Goal: Task Accomplishment & Management: Complete application form

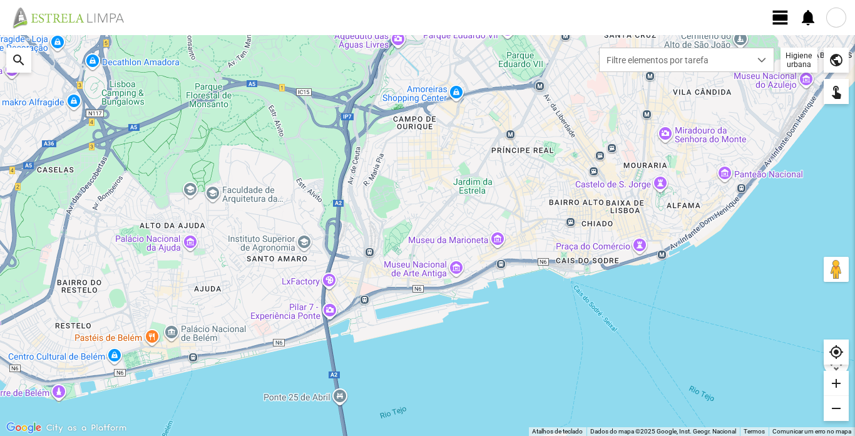
click at [780, 17] on span "view_day" at bounding box center [780, 17] width 19 height 19
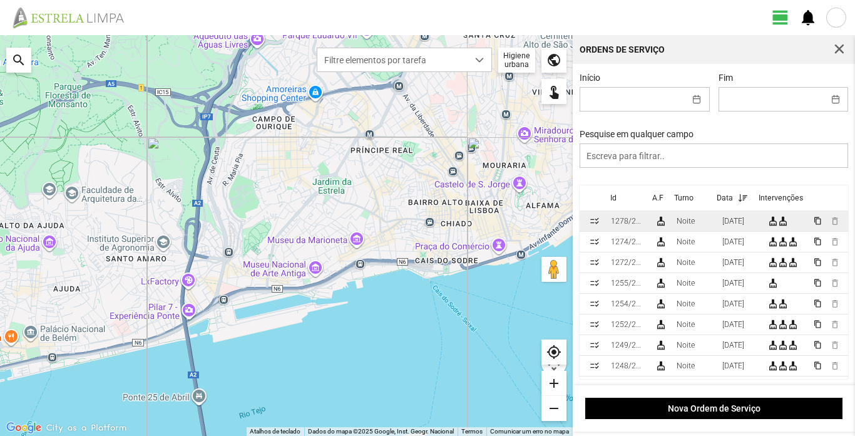
click at [728, 225] on div "[DATE]" at bounding box center [733, 221] width 22 height 9
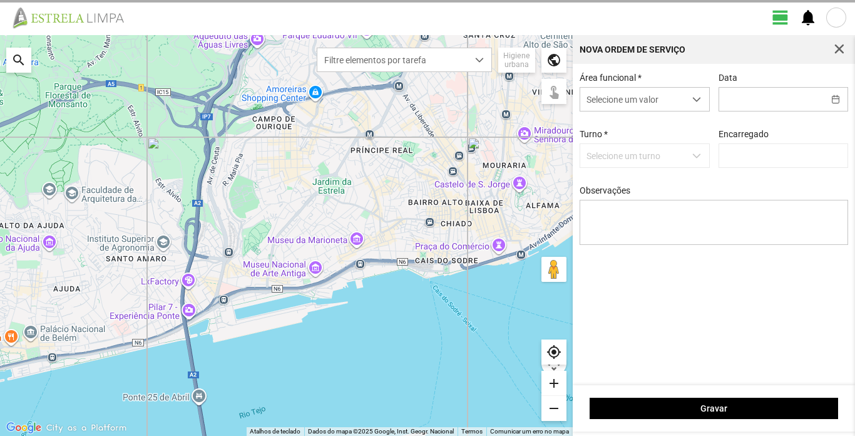
type input "[DATE]"
type input "[PERSON_NAME]"
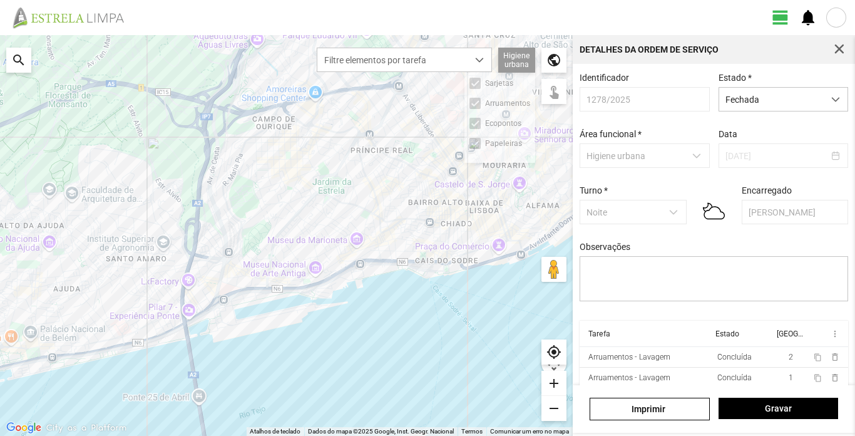
click at [511, 62] on div "Higiene urbana Sarjetas Arruamentos Ecopontos Papeleiras" at bounding box center [516, 60] width 37 height 25
click at [524, 54] on div "Higiene urbana Sarjetas Arruamentos Ecopontos Papeleiras" at bounding box center [516, 60] width 37 height 25
click at [487, 148] on div at bounding box center [286, 235] width 573 height 401
click at [839, 49] on span "button" at bounding box center [839, 49] width 11 height 11
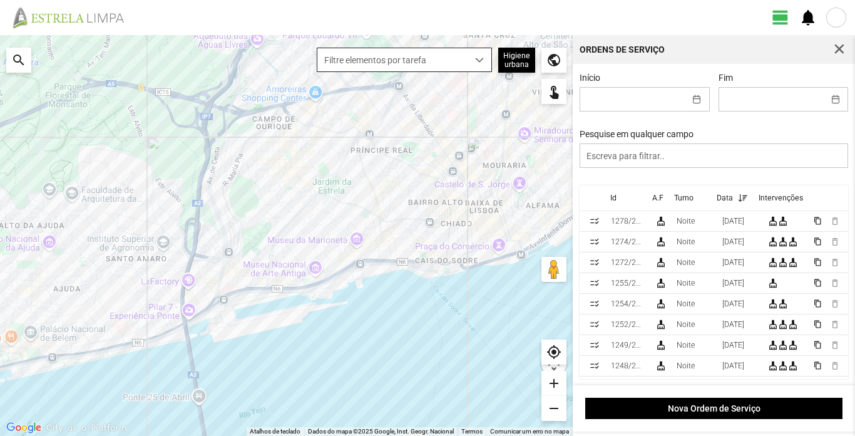
click at [479, 58] on span "dropdown trigger" at bounding box center [479, 60] width 9 height 9
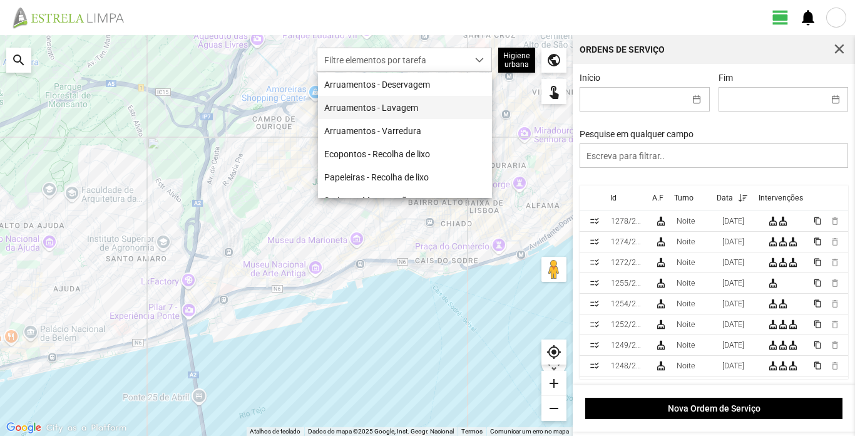
click at [412, 112] on li "Arruamentos - Lavagem" at bounding box center [405, 107] width 174 height 23
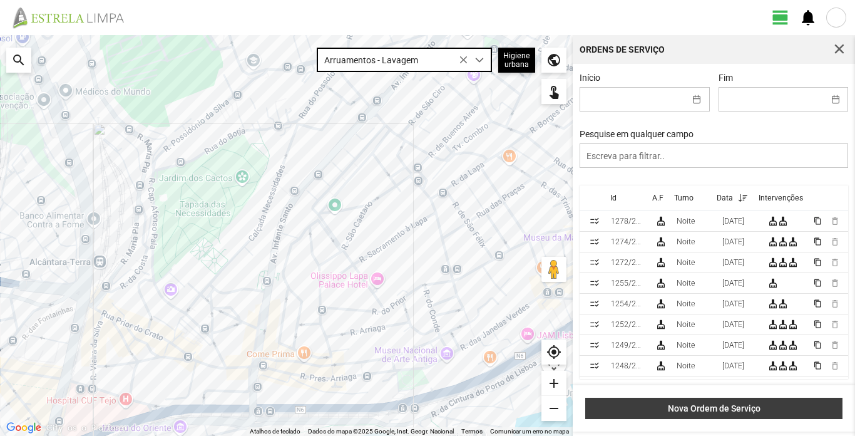
click at [725, 414] on button "Nova Ordem de Serviço" at bounding box center [713, 407] width 257 height 21
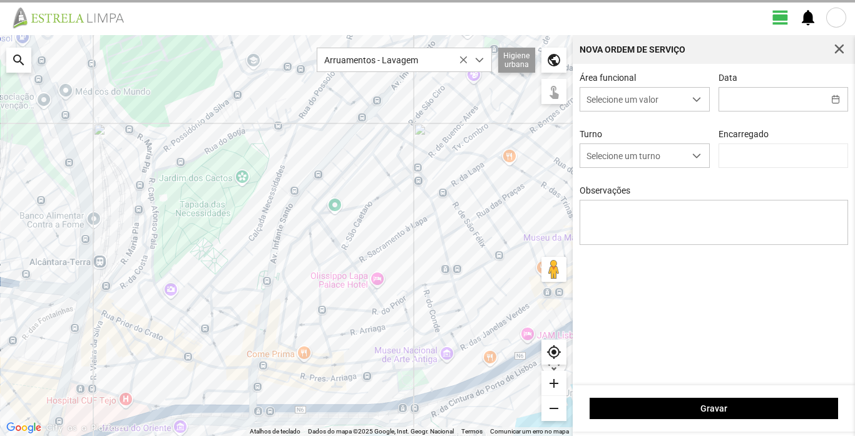
type input "[PERSON_NAME]"
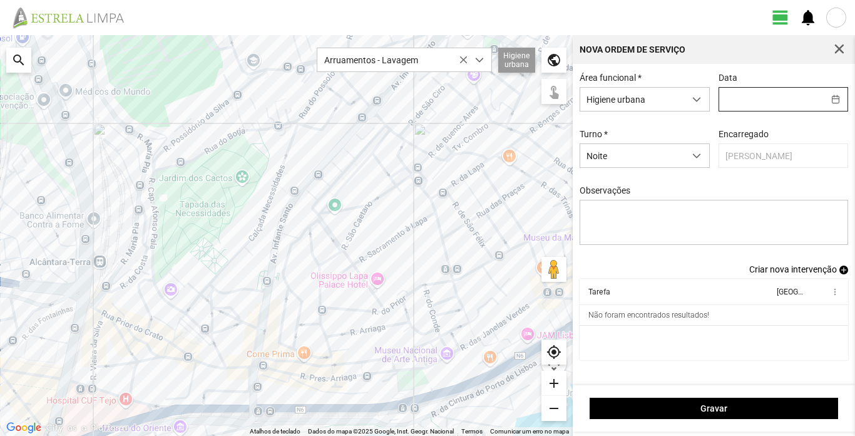
click at [762, 103] on input "text" at bounding box center [771, 99] width 105 height 23
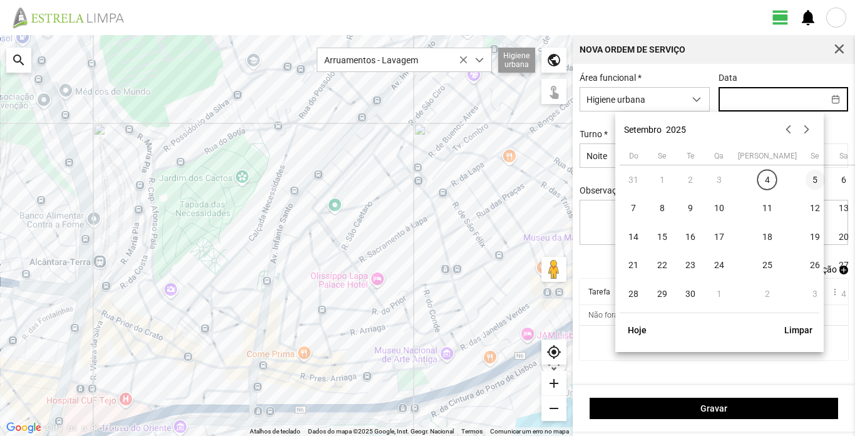
click at [805, 180] on span "5" at bounding box center [815, 180] width 20 height 20
type input "[DATE]"
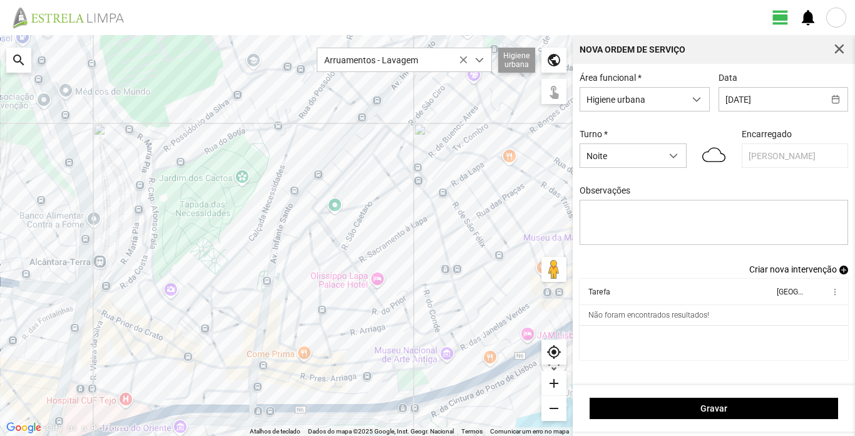
click at [797, 273] on span "Criar nova intervenção" at bounding box center [793, 269] width 88 height 10
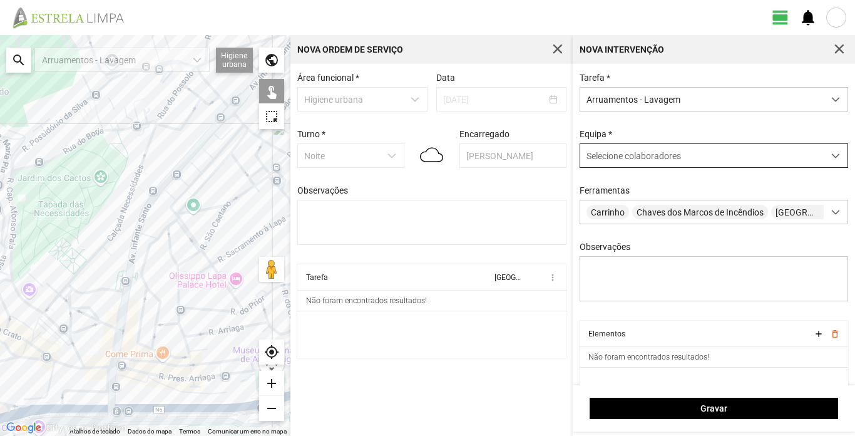
click at [831, 157] on span at bounding box center [835, 155] width 9 height 9
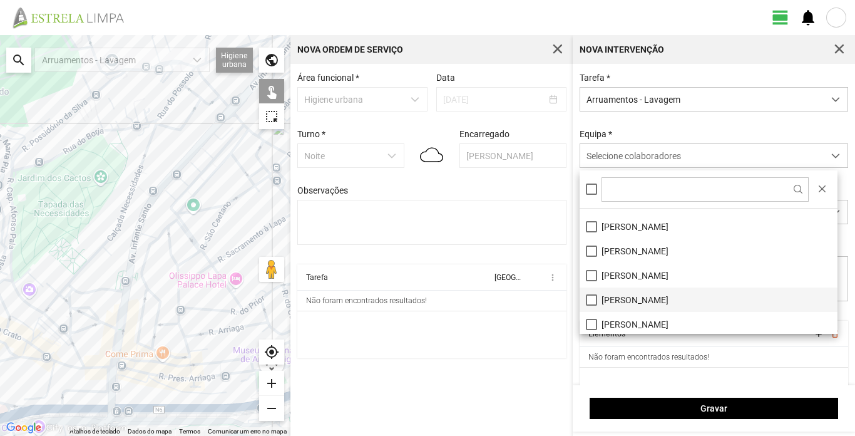
scroll to position [70, 0]
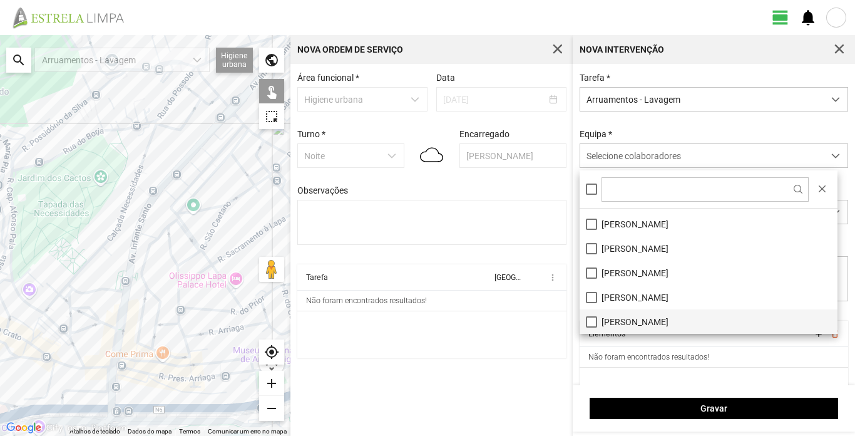
click at [623, 314] on li "[PERSON_NAME]" at bounding box center [709, 321] width 258 height 24
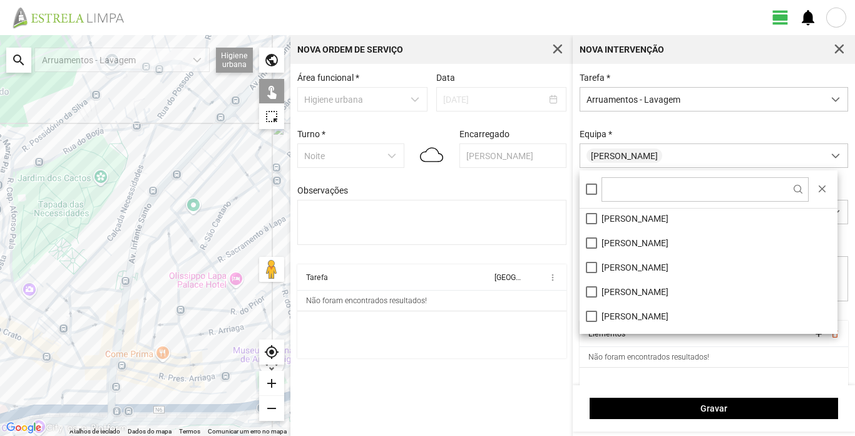
scroll to position [0, 0]
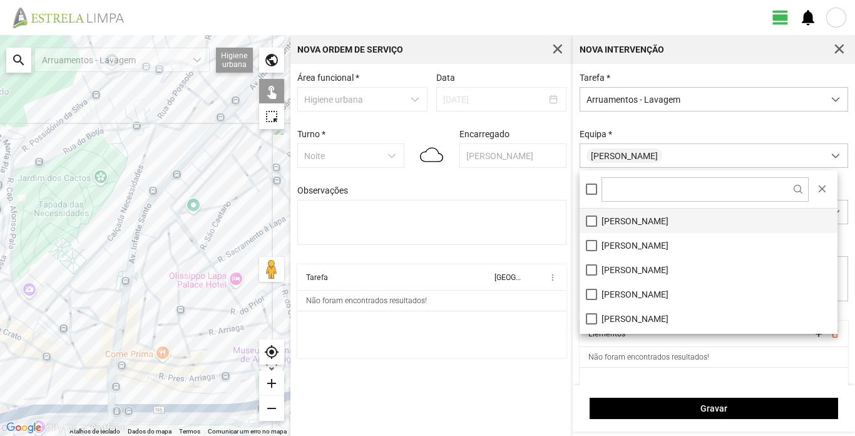
click at [645, 225] on li "[PERSON_NAME]" at bounding box center [709, 220] width 258 height 24
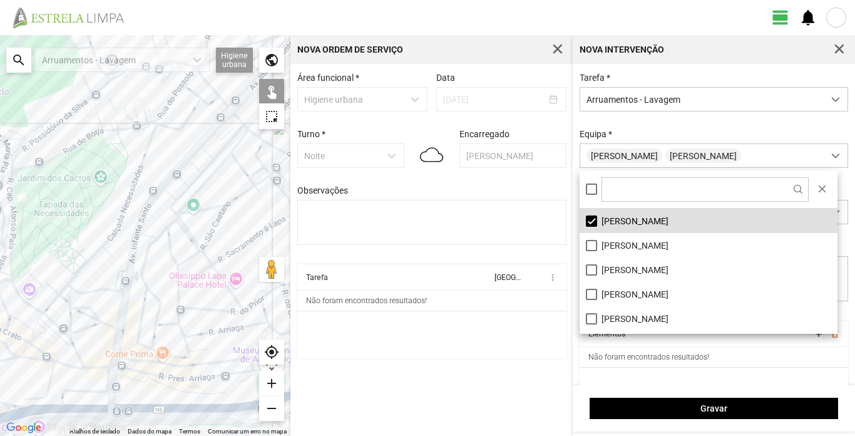
click at [691, 128] on div "Tarefa * Arruamentos - Lavagem [GEOGRAPHIC_DATA] * [PERSON_NAME] Carrinho Chave…" at bounding box center [714, 197] width 278 height 248
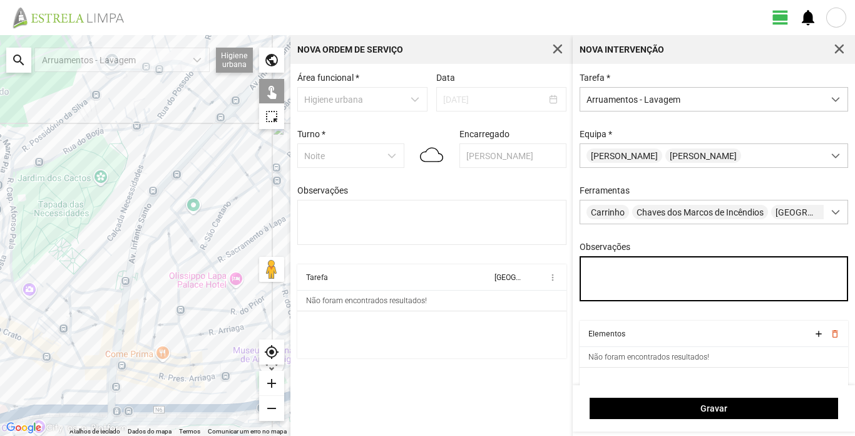
click at [592, 273] on textarea "Observações" at bounding box center [714, 278] width 269 height 45
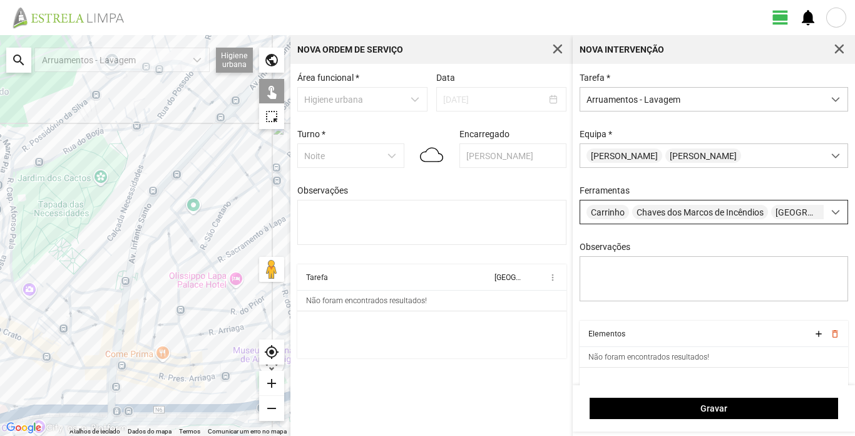
click at [831, 215] on span at bounding box center [835, 212] width 9 height 9
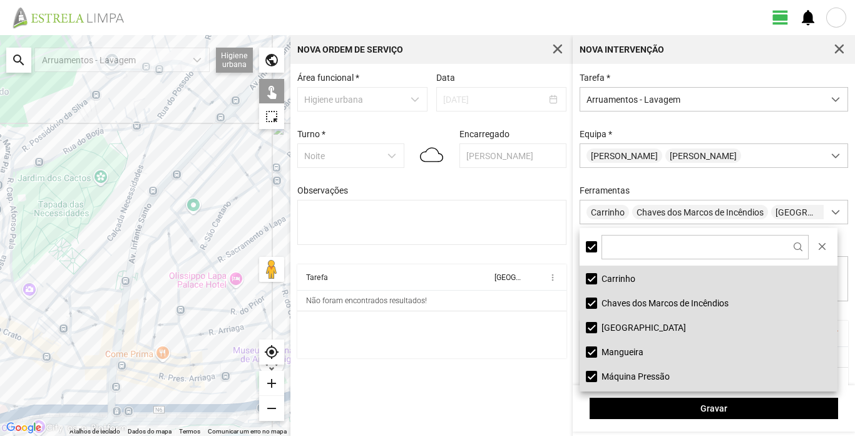
click at [656, 376] on li "Máquina Pressão" at bounding box center [709, 376] width 258 height 24
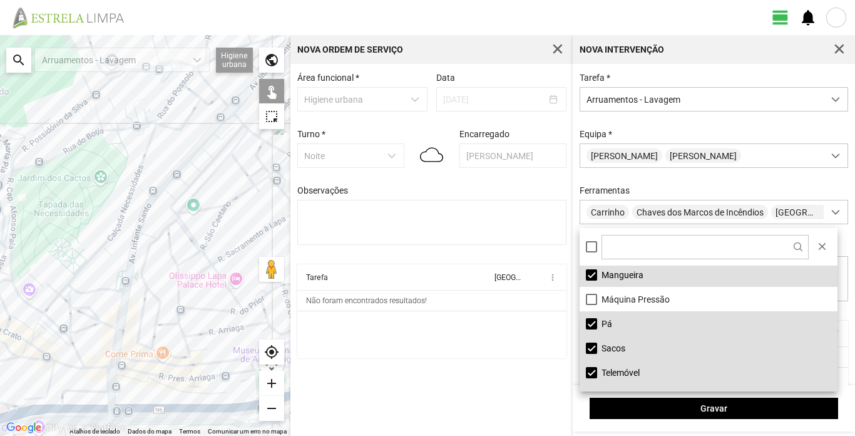
scroll to position [95, 0]
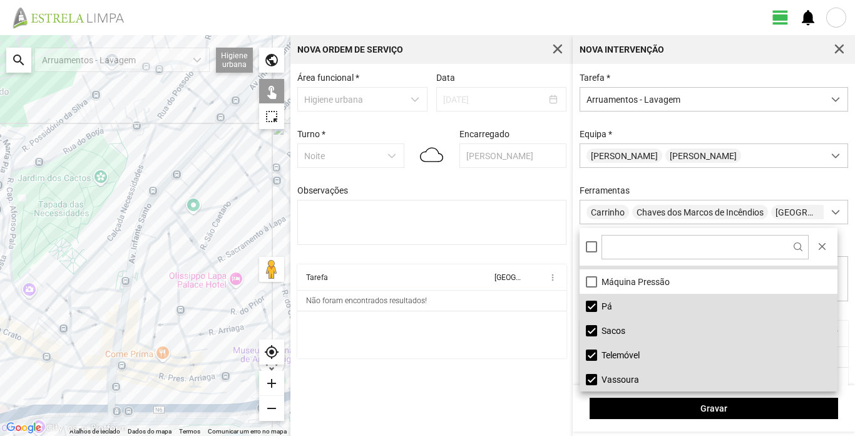
click at [635, 357] on li "Telemóvel" at bounding box center [709, 354] width 258 height 24
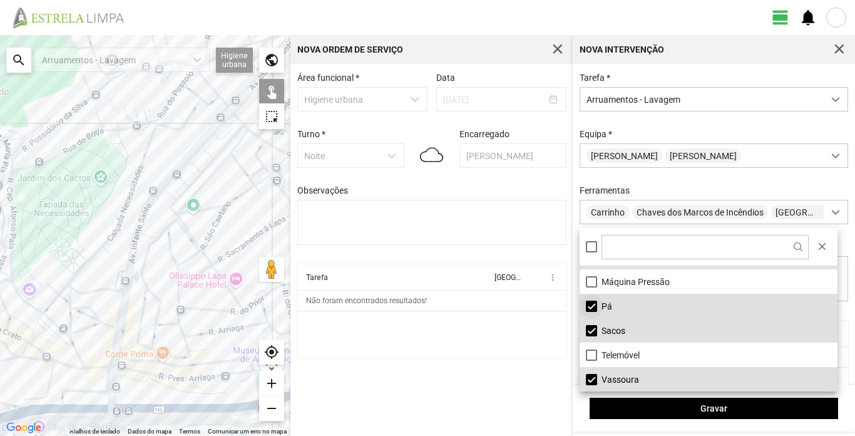
click at [594, 309] on li "Pá" at bounding box center [709, 306] width 258 height 24
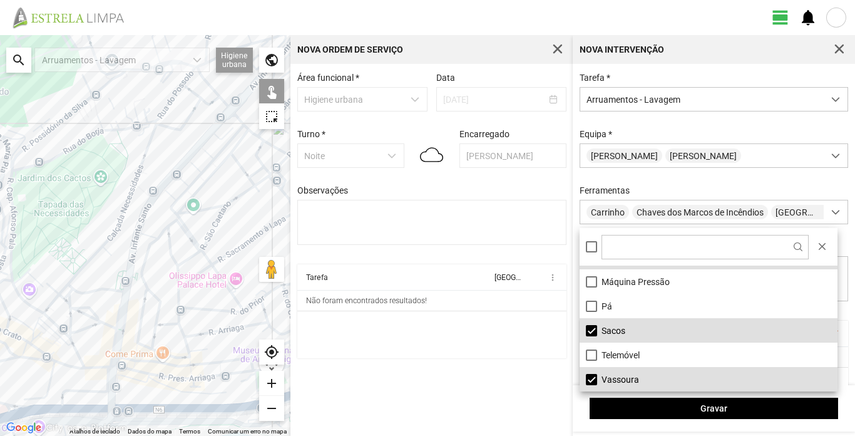
drag, startPoint x: 611, startPoint y: 375, endPoint x: 643, endPoint y: 380, distance: 32.3
click at [611, 376] on li "Vassoura" at bounding box center [709, 379] width 258 height 24
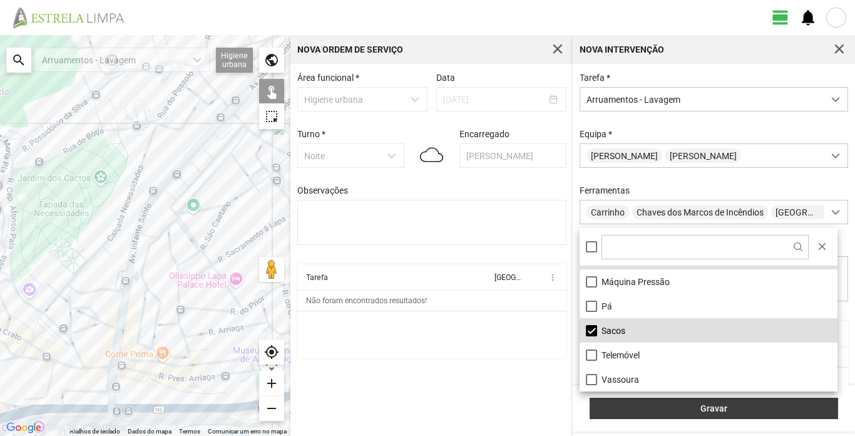
click at [727, 412] on span "Gravar" at bounding box center [713, 408] width 235 height 10
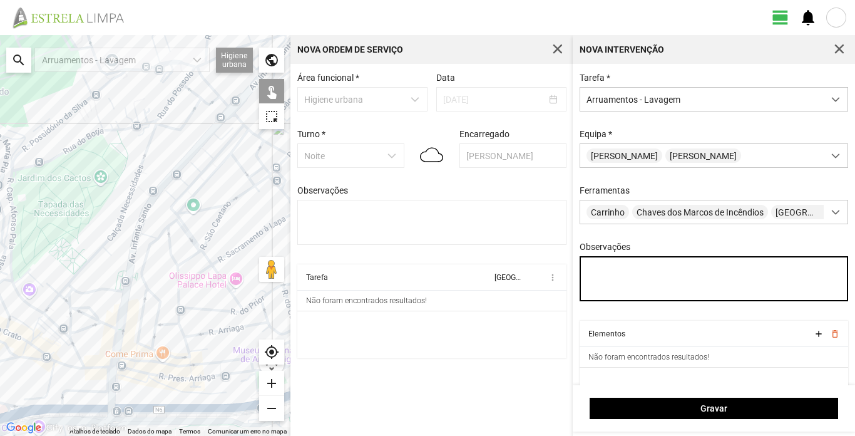
click at [609, 270] on textarea "Observações" at bounding box center [714, 278] width 269 height 45
type textarea "A. [GEOGRAPHIC_DATA]"
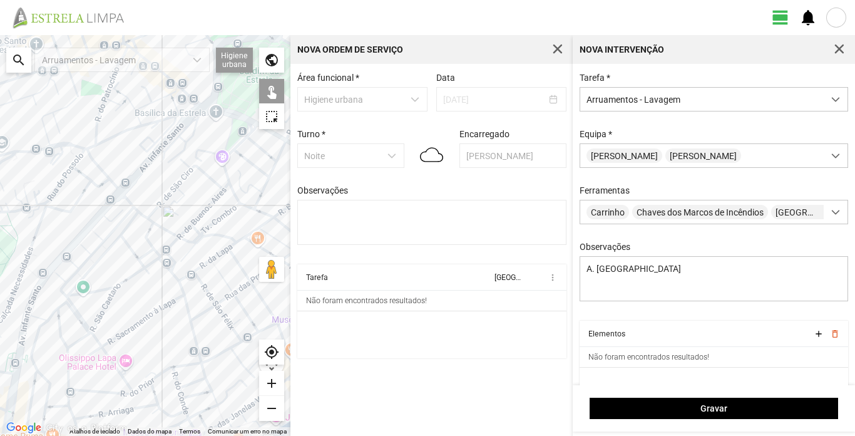
drag, startPoint x: 223, startPoint y: 131, endPoint x: 113, endPoint y: 215, distance: 138.1
click at [113, 215] on div at bounding box center [145, 235] width 290 height 401
click at [136, 172] on div at bounding box center [145, 235] width 290 height 401
click at [193, 115] on div at bounding box center [145, 235] width 290 height 401
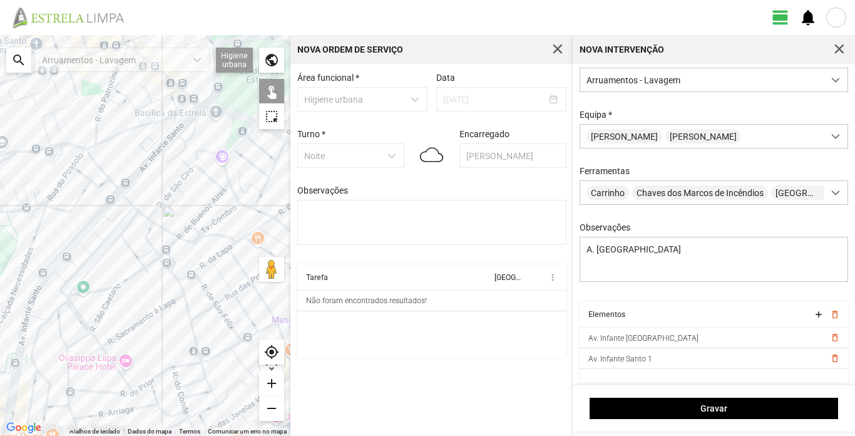
scroll to position [28, 0]
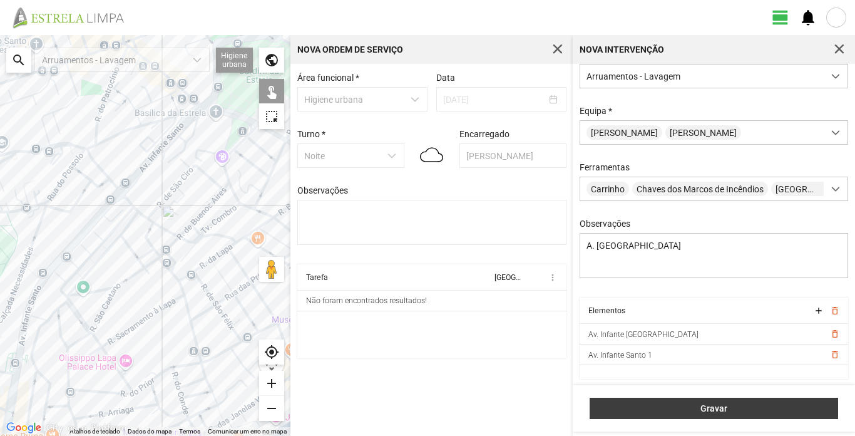
click at [717, 406] on span "Gravar" at bounding box center [713, 408] width 235 height 10
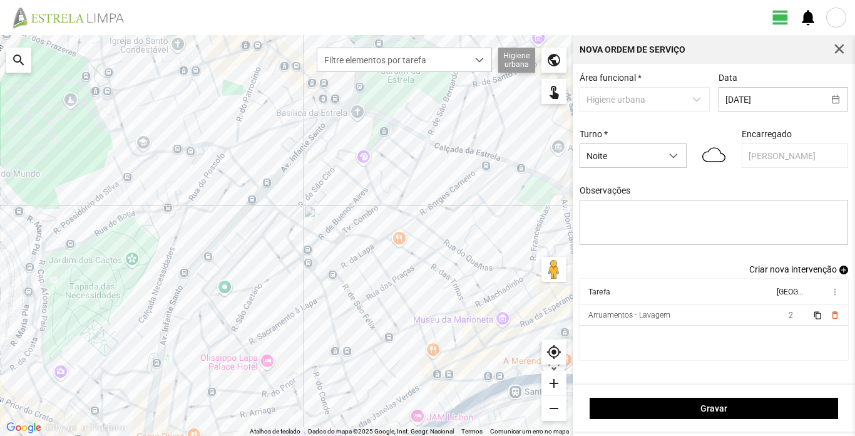
click at [817, 271] on span "Criar nova intervenção" at bounding box center [793, 269] width 88 height 10
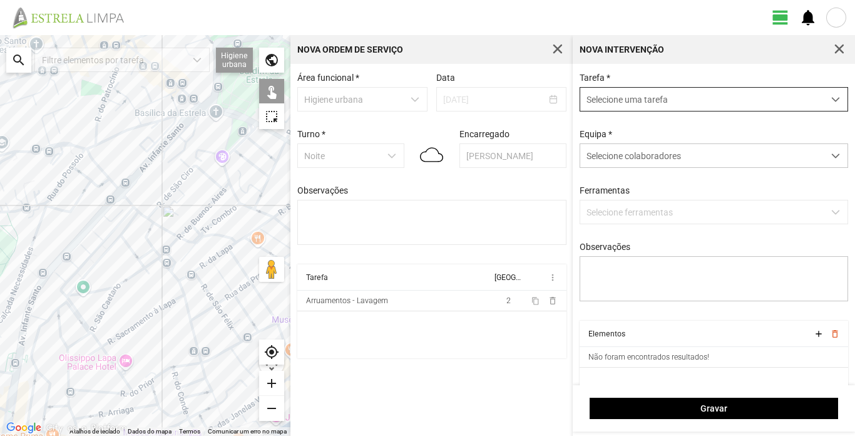
click at [831, 99] on span "dropdown trigger" at bounding box center [835, 99] width 9 height 9
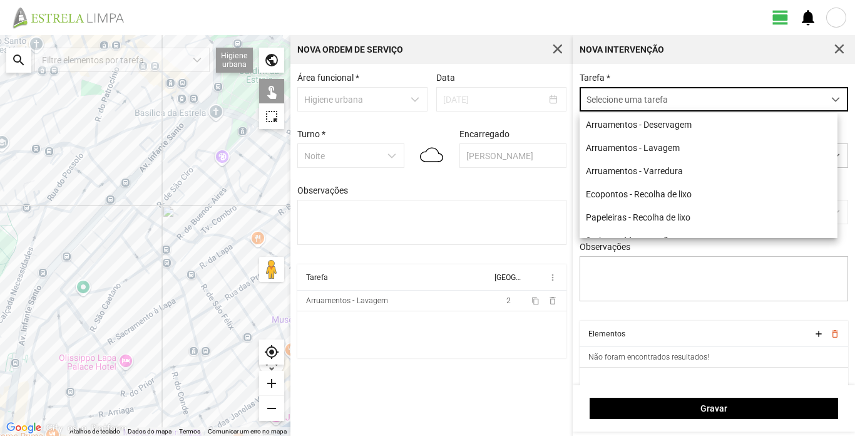
scroll to position [7, 56]
click at [646, 148] on li "Arruamentos - Lavagem" at bounding box center [709, 147] width 258 height 23
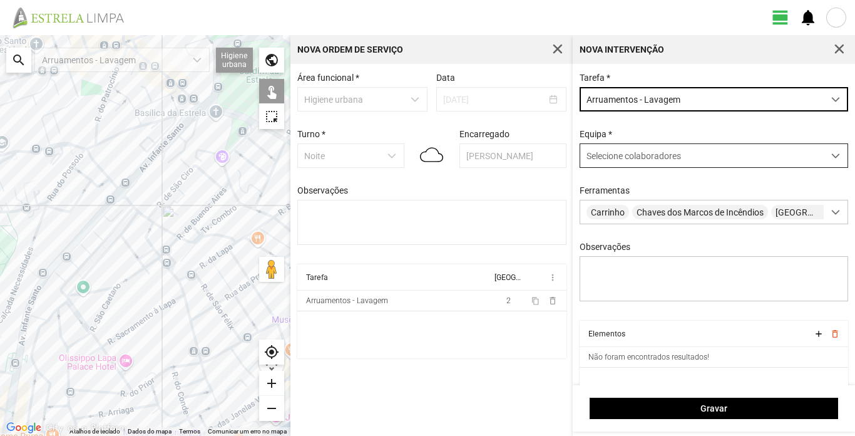
click at [724, 149] on div "Selecione colaboradores" at bounding box center [701, 155] width 243 height 23
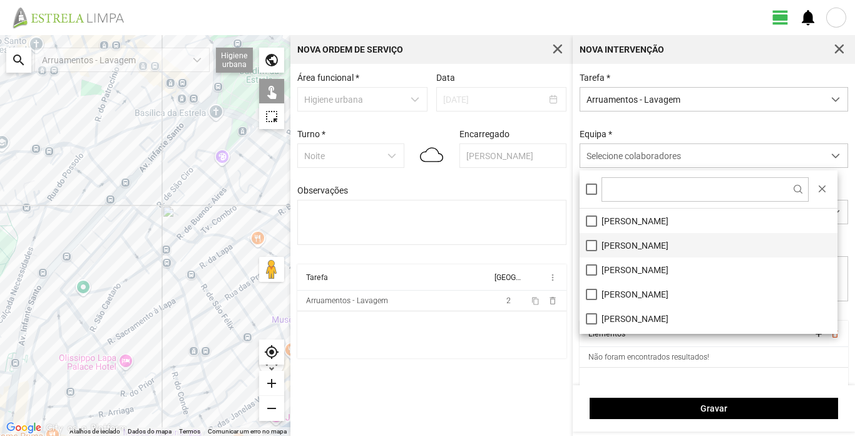
click at [623, 249] on li "[PERSON_NAME]" at bounding box center [709, 245] width 258 height 24
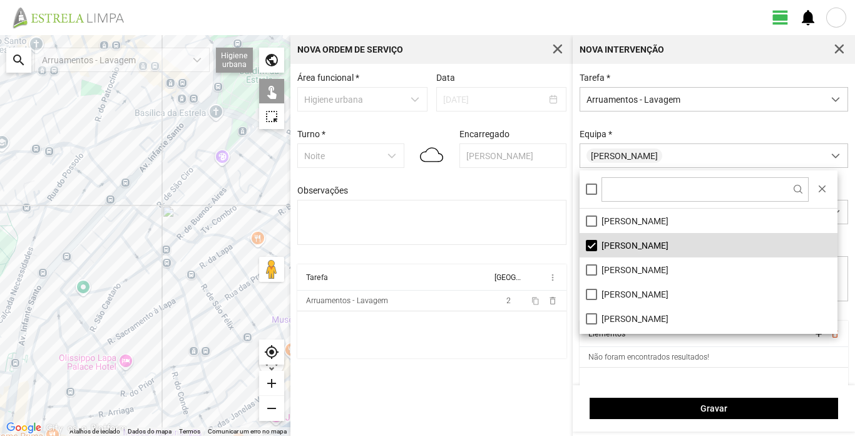
click at [728, 136] on div "Equipa * [PERSON_NAME]" at bounding box center [714, 148] width 278 height 39
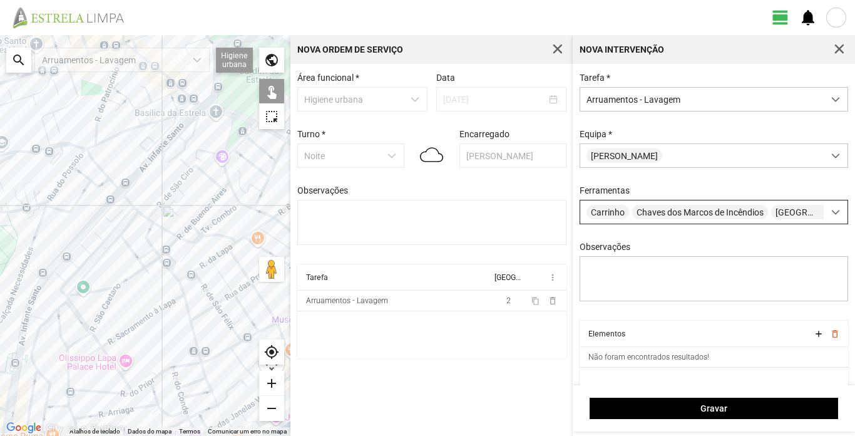
click at [831, 213] on span at bounding box center [835, 212] width 9 height 9
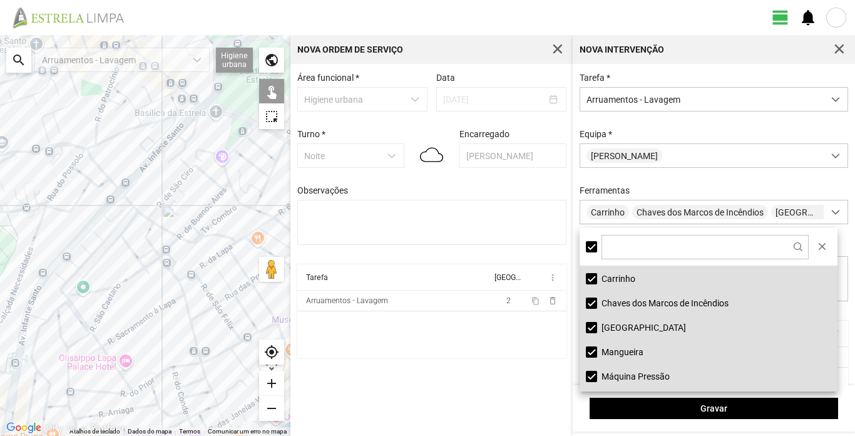
click at [625, 326] on li "[GEOGRAPHIC_DATA]" at bounding box center [709, 327] width 258 height 24
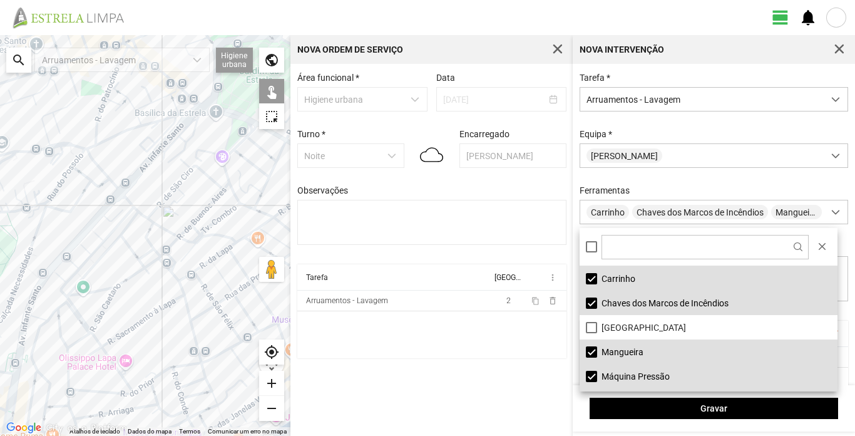
click at [640, 375] on li "Máquina Pressão" at bounding box center [709, 376] width 258 height 24
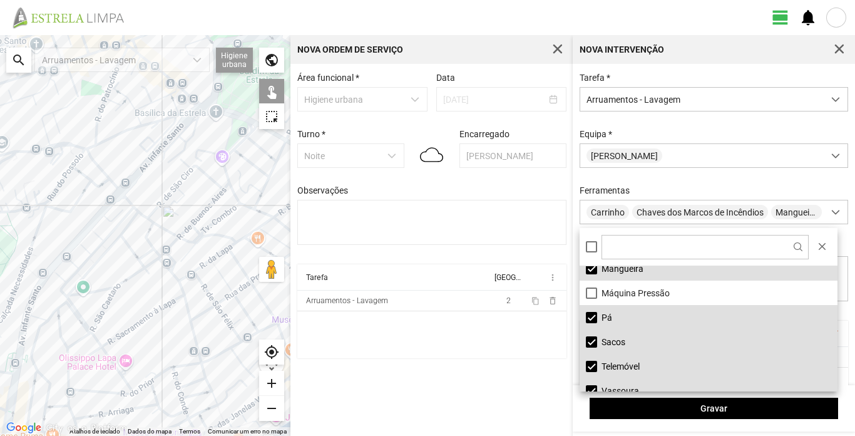
scroll to position [95, 0]
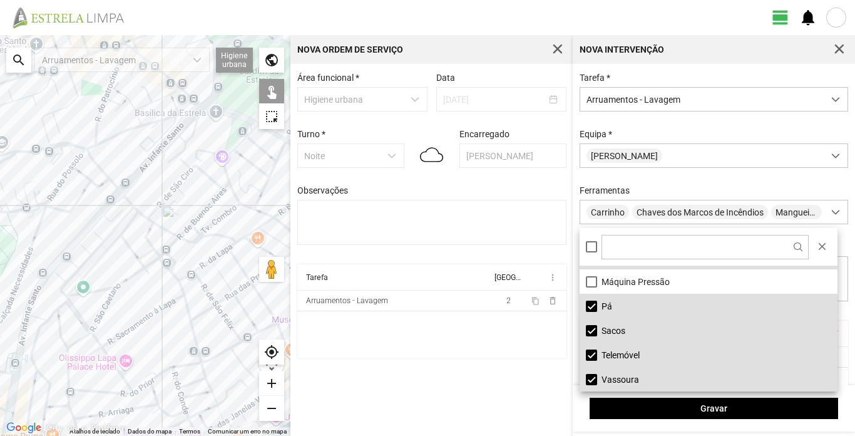
click at [635, 351] on li "Telemóvel" at bounding box center [709, 354] width 258 height 24
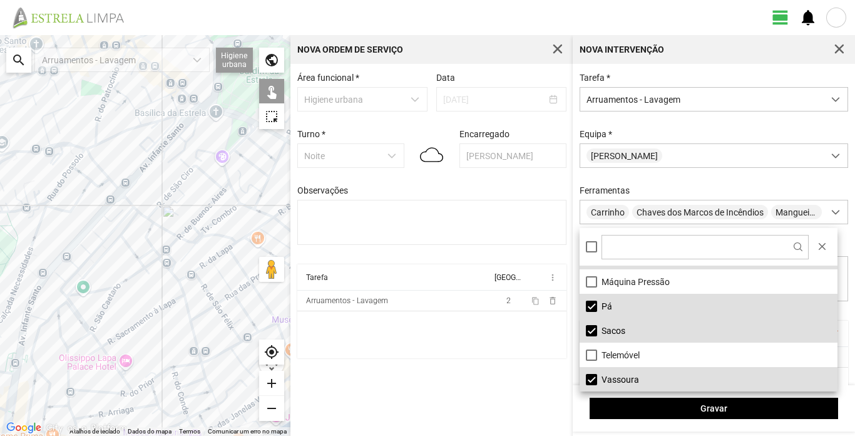
click at [624, 376] on li "Vassoura" at bounding box center [709, 379] width 258 height 24
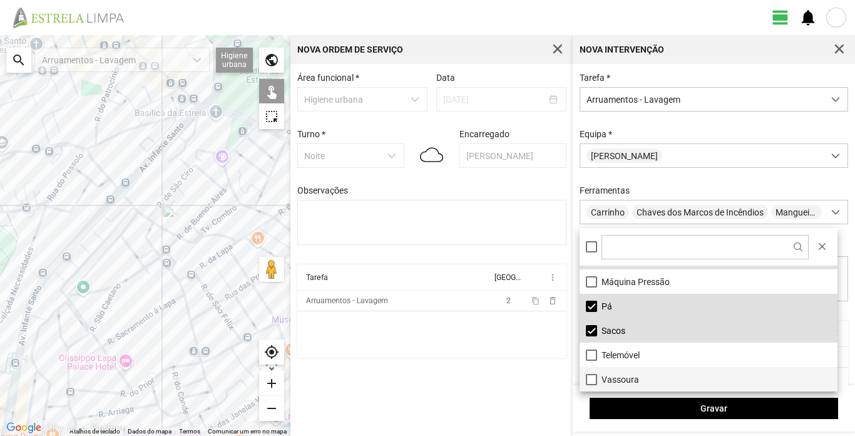
click at [627, 374] on li "Vassoura" at bounding box center [709, 379] width 258 height 24
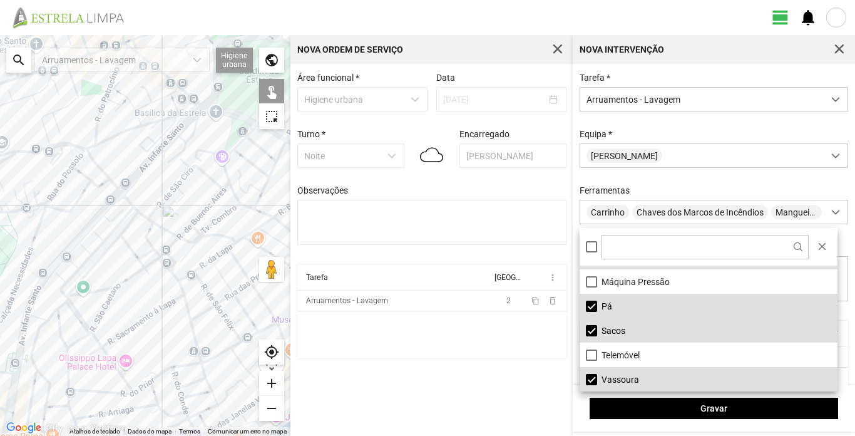
click at [628, 374] on li "Vassoura" at bounding box center [709, 379] width 258 height 24
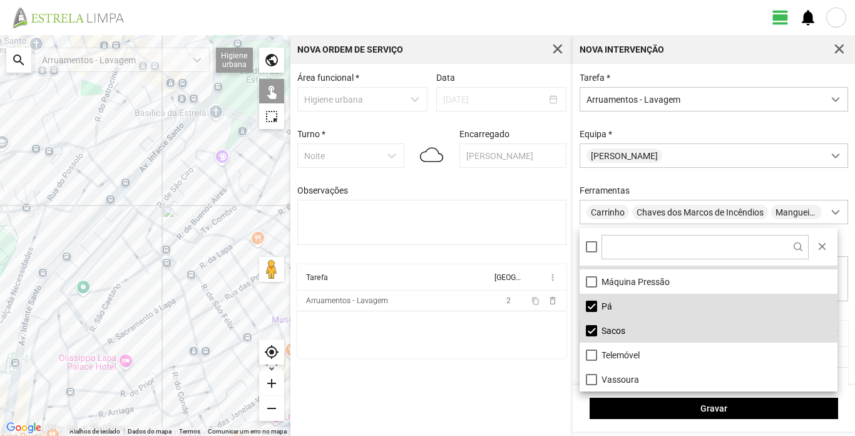
click at [764, 180] on div "Tarefa * Arruamentos - Lavagem Equipa * [PERSON_NAME] Chaves dos Marcos de Incê…" at bounding box center [714, 197] width 278 height 248
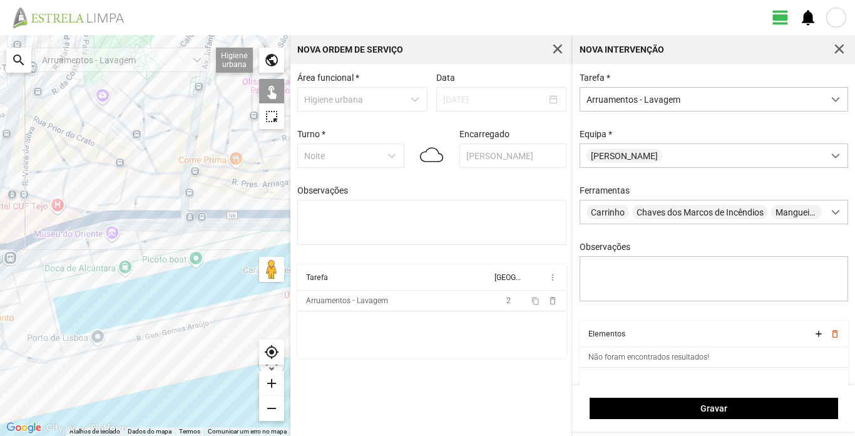
drag, startPoint x: 140, startPoint y: 355, endPoint x: 325, endPoint y: 77, distance: 334.1
click at [325, 77] on div "← Mover para a esquerda → Mover para a direita ↑ Mover para cima ↓ Mover para b…" at bounding box center [427, 235] width 855 height 401
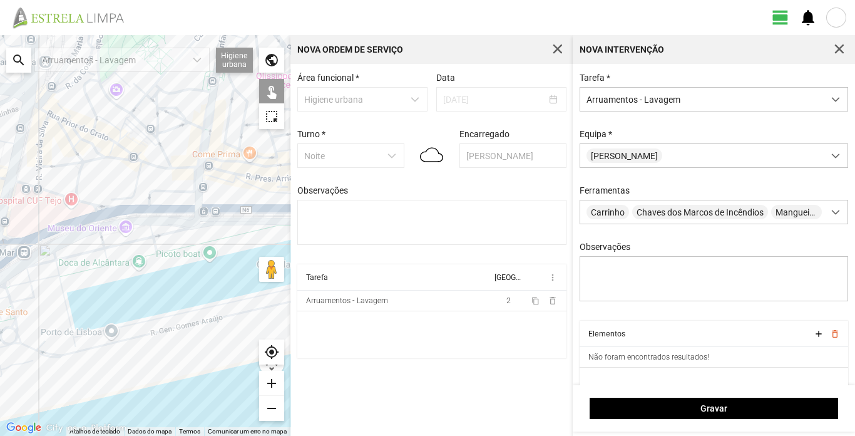
click at [155, 164] on div at bounding box center [145, 235] width 290 height 401
click at [119, 158] on div at bounding box center [145, 235] width 290 height 401
click at [149, 164] on div at bounding box center [145, 235] width 290 height 401
click at [88, 159] on div at bounding box center [145, 235] width 290 height 401
click at [93, 158] on div at bounding box center [145, 235] width 290 height 401
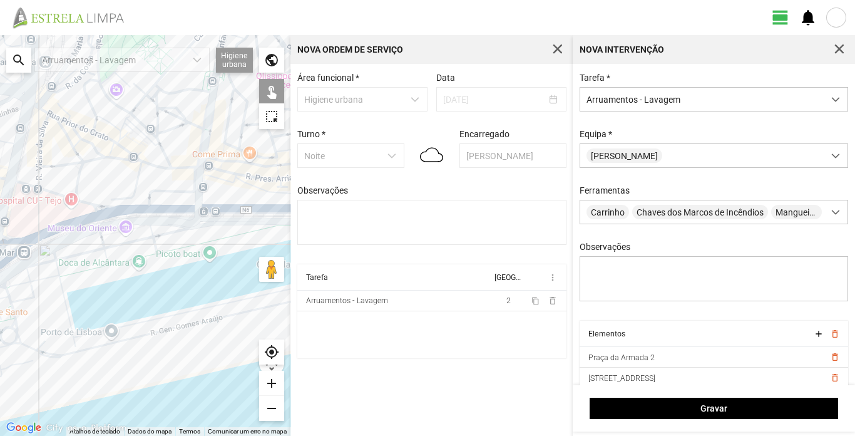
click at [94, 150] on div at bounding box center [145, 235] width 290 height 401
click at [106, 156] on div at bounding box center [145, 235] width 290 height 401
click at [65, 165] on div at bounding box center [145, 235] width 290 height 401
click at [79, 155] on div at bounding box center [145, 235] width 290 height 401
click at [71, 140] on div at bounding box center [145, 235] width 290 height 401
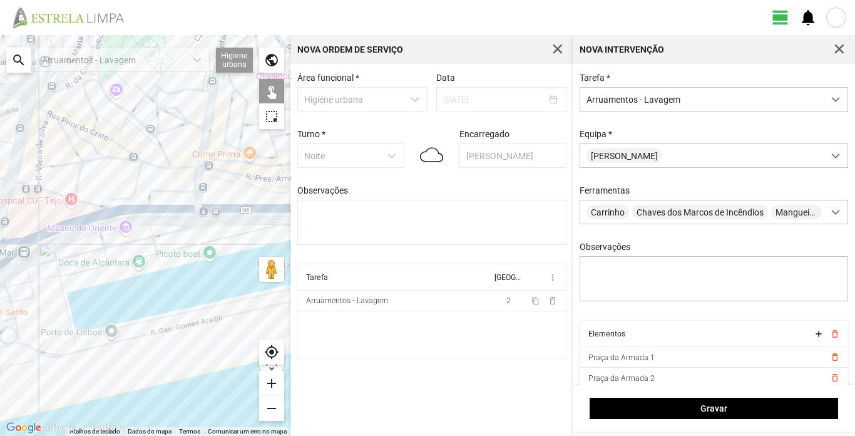
click at [77, 142] on div at bounding box center [145, 235] width 290 height 401
click at [106, 206] on div at bounding box center [145, 235] width 290 height 401
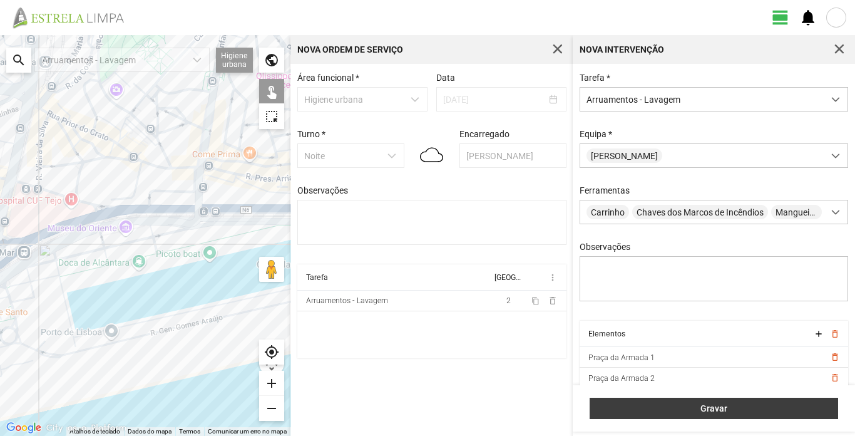
click at [742, 406] on span "Gravar" at bounding box center [713, 408] width 235 height 10
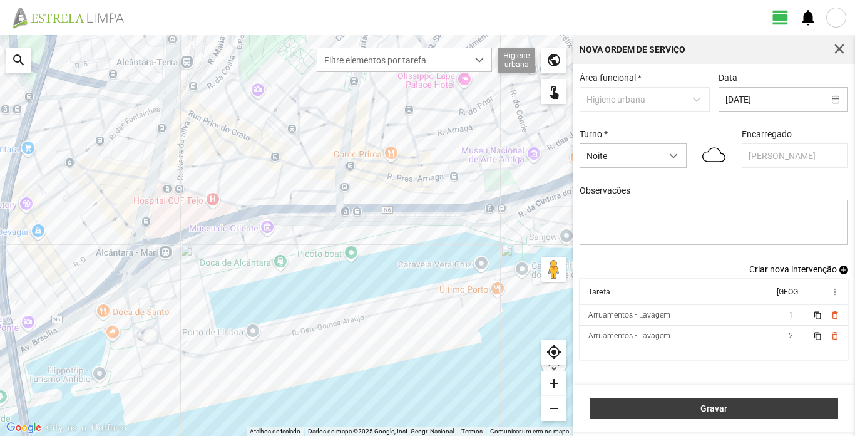
click at [784, 408] on span "Gravar" at bounding box center [713, 408] width 235 height 10
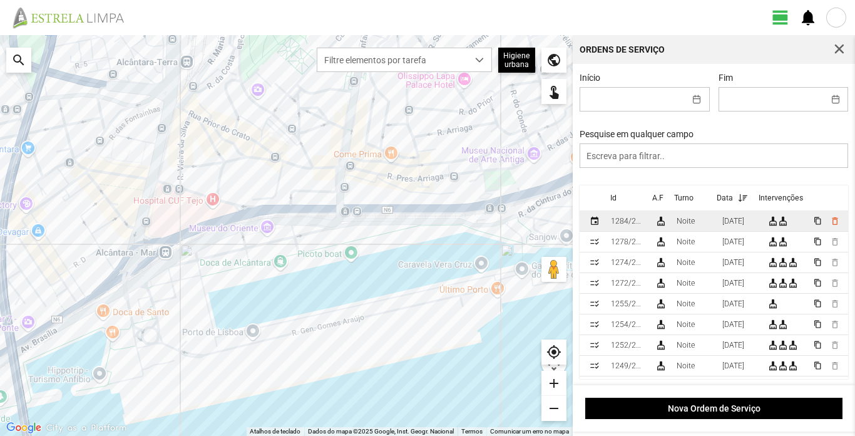
click at [686, 224] on div "Noite" at bounding box center [686, 221] width 18 height 9
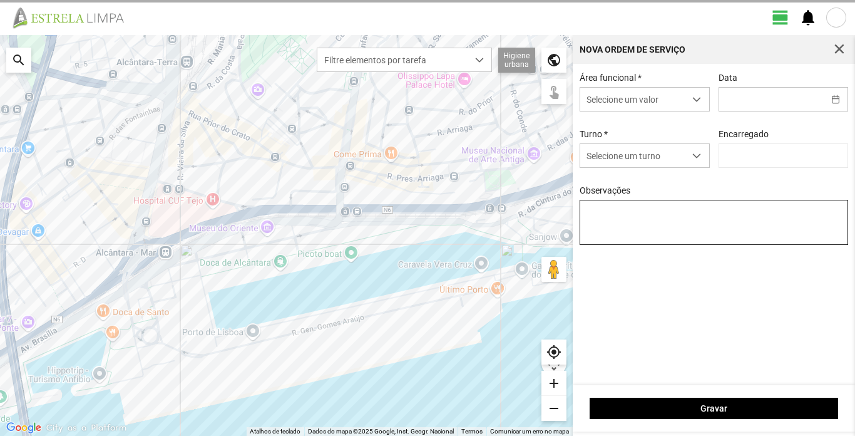
type input "[DATE]"
type input "[PERSON_NAME]"
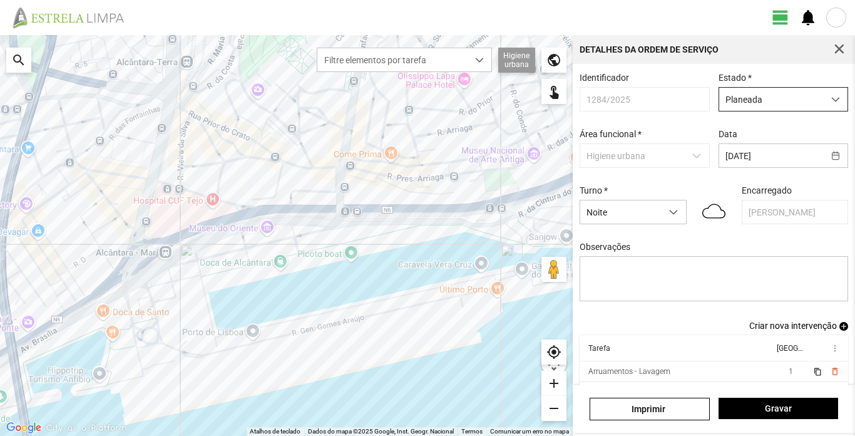
click at [831, 101] on span "dropdown trigger" at bounding box center [835, 99] width 9 height 9
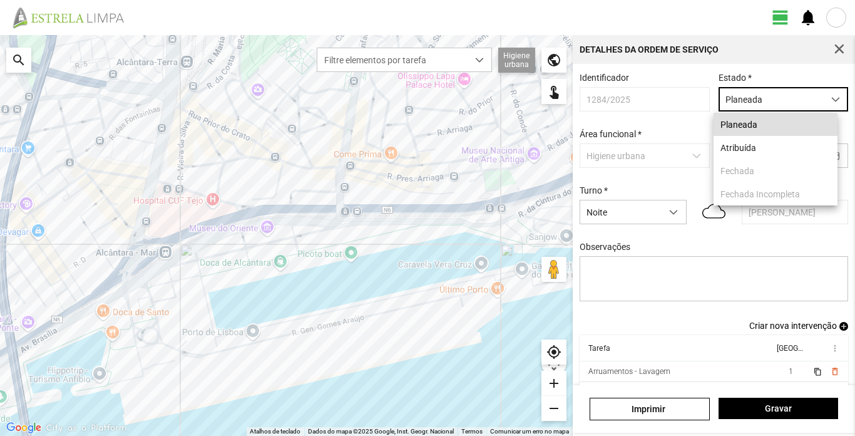
scroll to position [7, 56]
click at [740, 145] on li "Atribuída" at bounding box center [775, 147] width 124 height 23
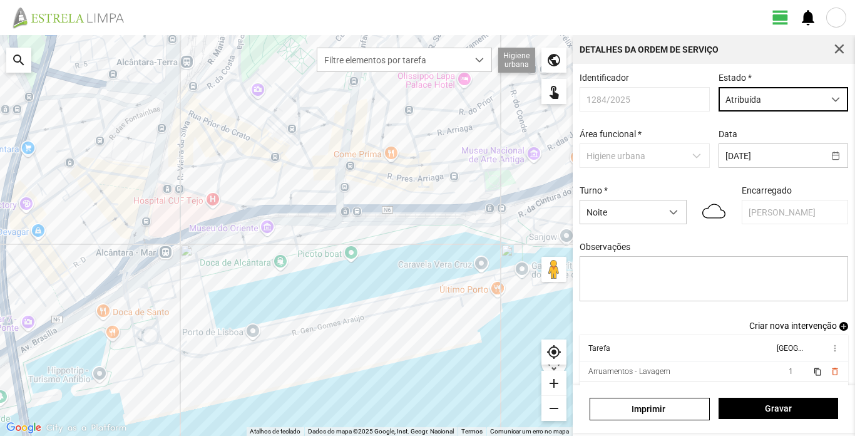
scroll to position [43, 0]
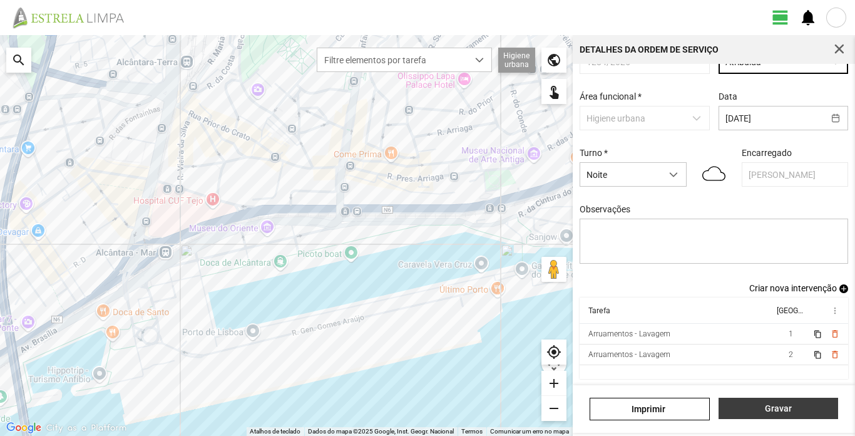
click at [780, 407] on span "Gravar" at bounding box center [778, 408] width 106 height 10
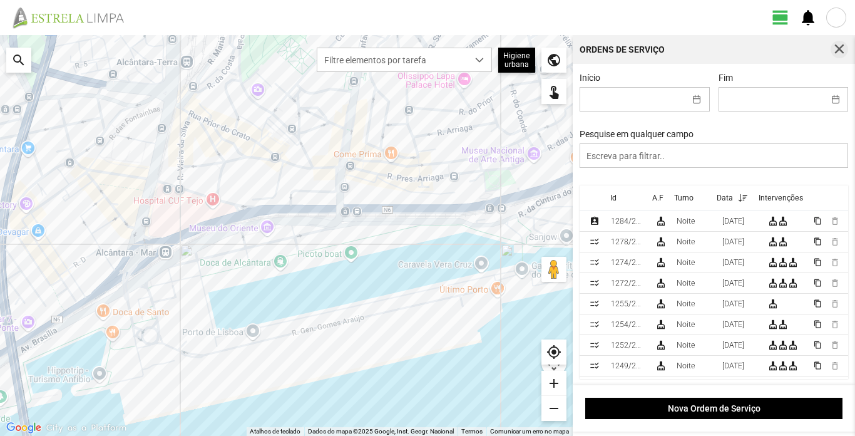
click at [840, 49] on span "button" at bounding box center [839, 49] width 11 height 11
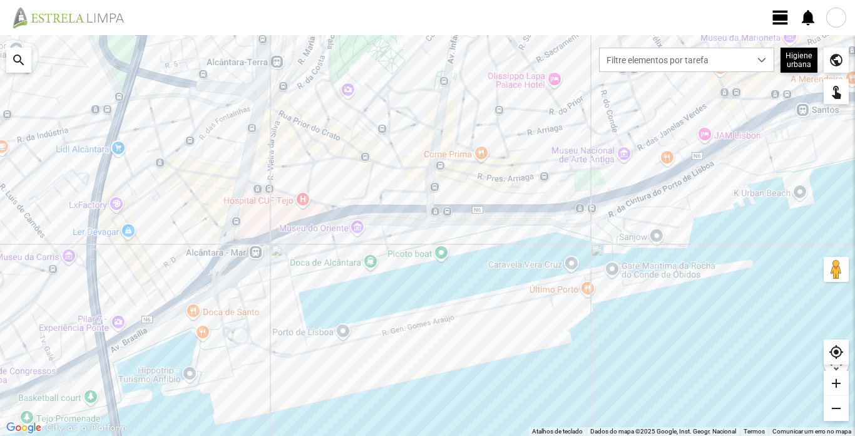
click at [842, 19] on div at bounding box center [836, 18] width 20 height 20
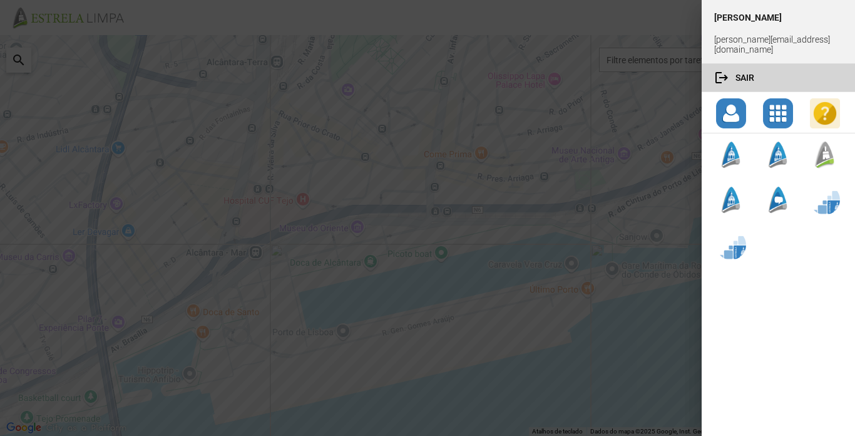
click at [747, 68] on button "logout Sair" at bounding box center [778, 78] width 153 height 28
